Goal: Task Accomplishment & Management: Manage account settings

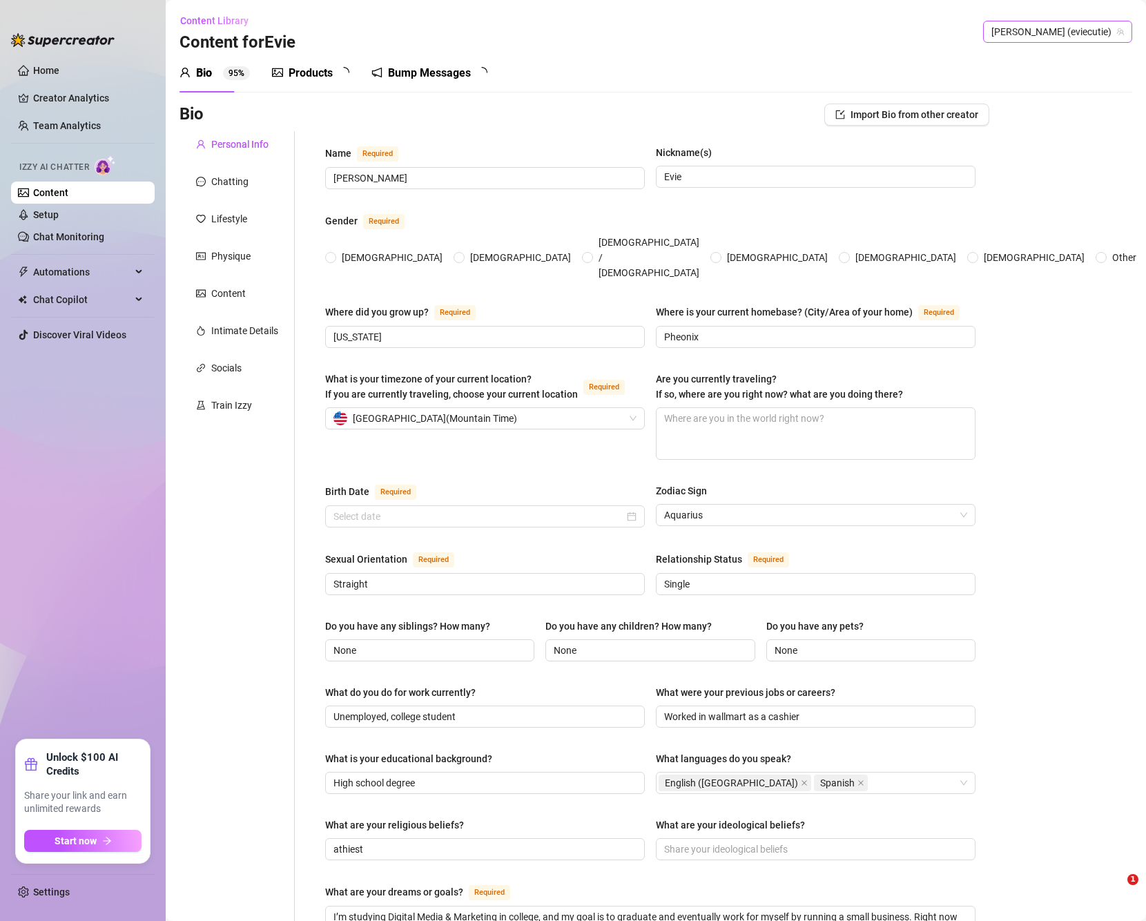
radio input "true"
type input "[DATE]"
drag, startPoint x: 700, startPoint y: 97, endPoint x: 710, endPoint y: 94, distance: 10.7
click at [700, 97] on div "Bio 95% Products 1 7 Bump Messages 3 4 Bio Import Bio from other creator Person…" at bounding box center [656, 704] width 953 height 1300
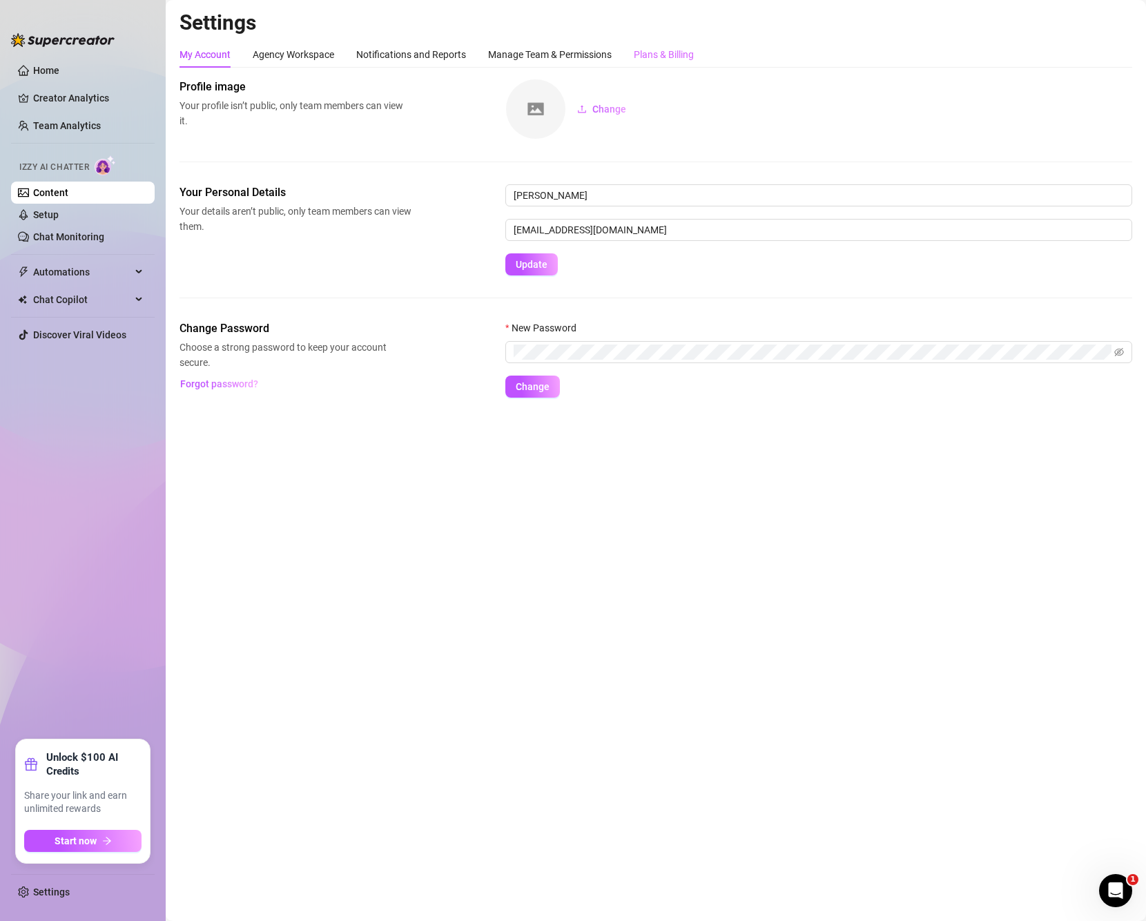
drag, startPoint x: 697, startPoint y: 66, endPoint x: 674, endPoint y: 60, distance: 24.3
click at [697, 66] on div "My Account Agency Workspace Notifications and Reports Manage Team & Permissions…" at bounding box center [656, 54] width 953 height 26
click at [603, 49] on div "Manage Team & Permissions" at bounding box center [550, 54] width 124 height 15
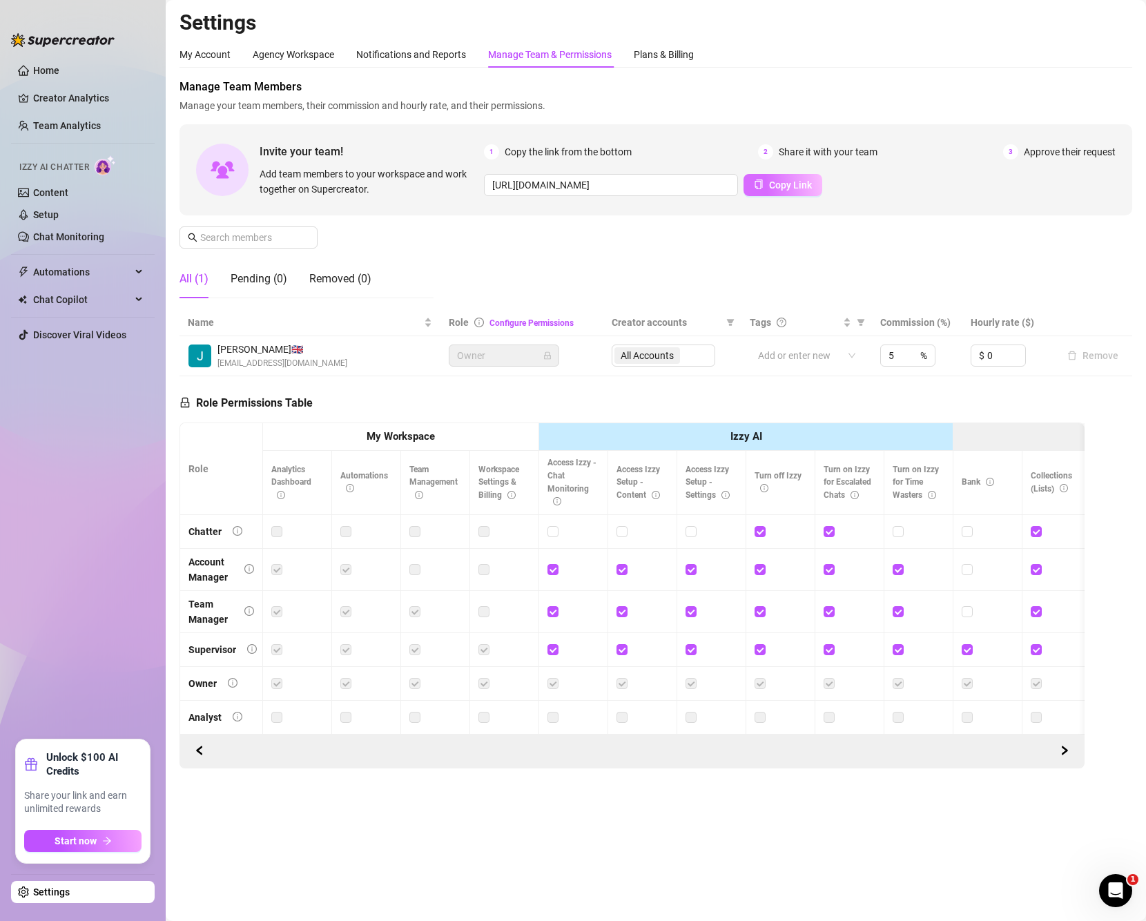
click at [773, 182] on span "Copy Link" at bounding box center [790, 185] width 43 height 11
